Goal: Find specific page/section: Locate a particular part of the current website

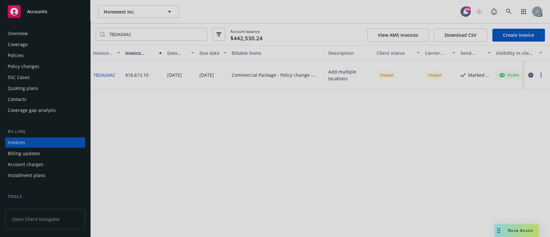
scroll to position [14, 0]
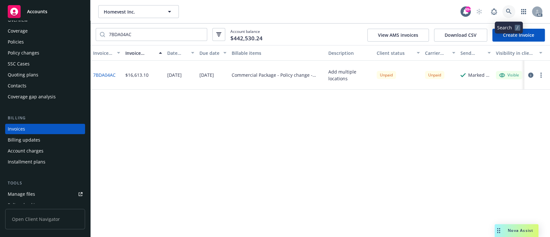
click at [511, 6] on link at bounding box center [508, 11] width 13 height 13
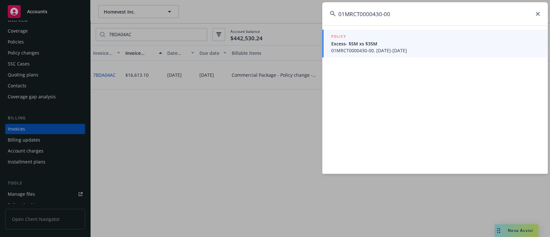
type input "01MRCT0000430-00"
click at [461, 44] on span "Excess- $5M xs $35M" at bounding box center [435, 43] width 209 height 7
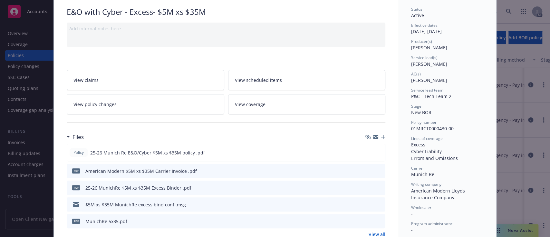
scroll to position [47, 0]
click at [377, 168] on icon "preview file" at bounding box center [379, 169] width 6 height 5
